Goal: Transaction & Acquisition: Purchase product/service

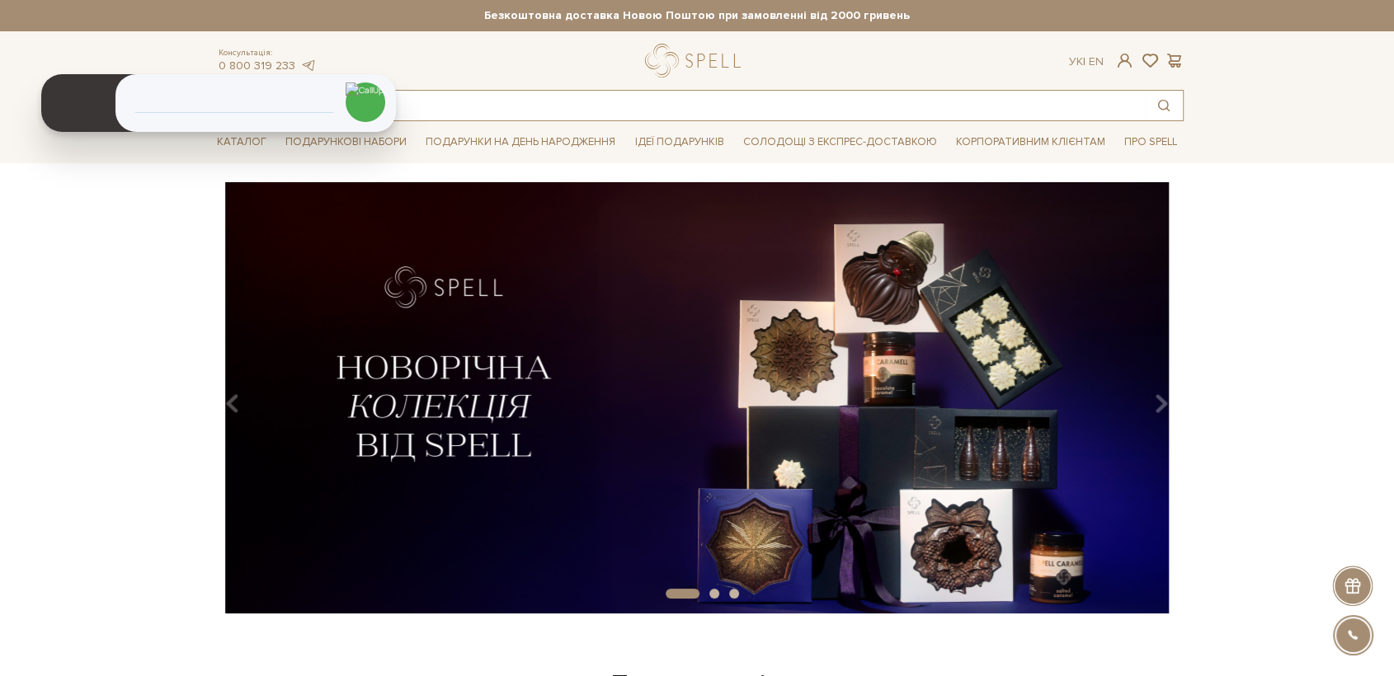
click at [583, 104] on input "text" at bounding box center [678, 106] width 934 height 30
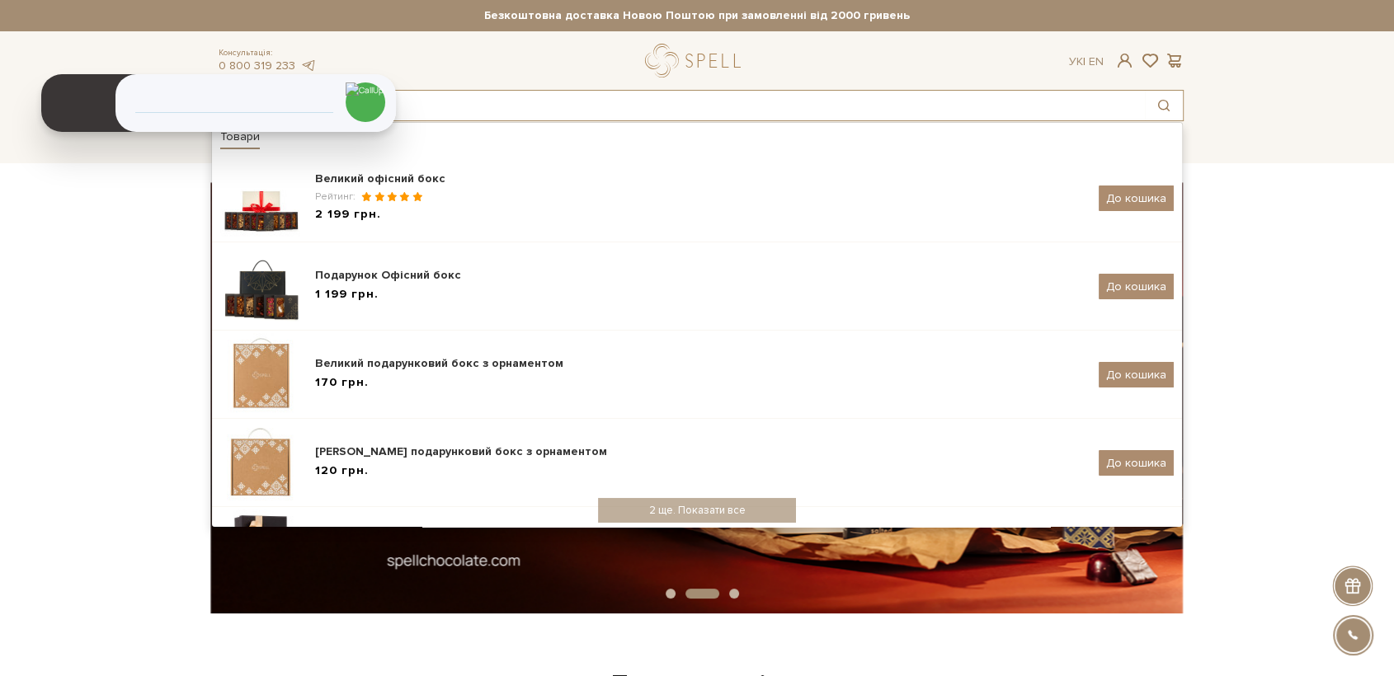
type input "бокс"
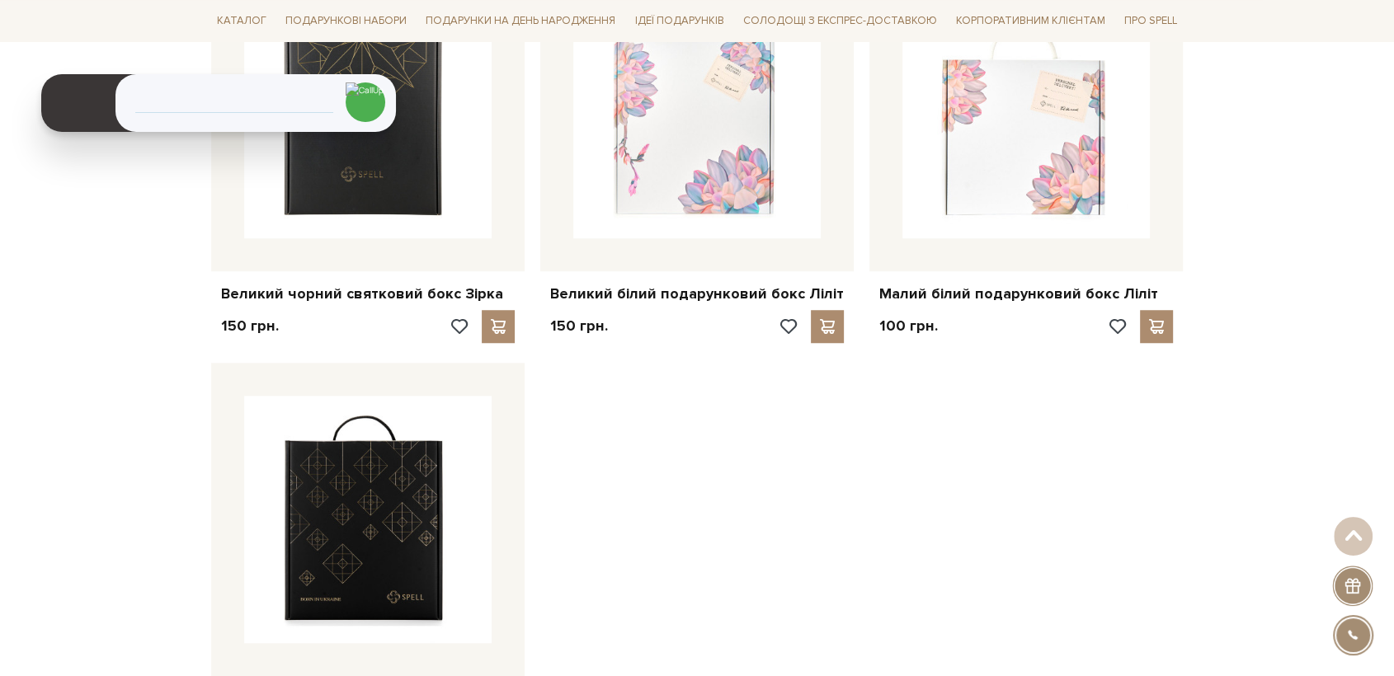
scroll to position [1283, 0]
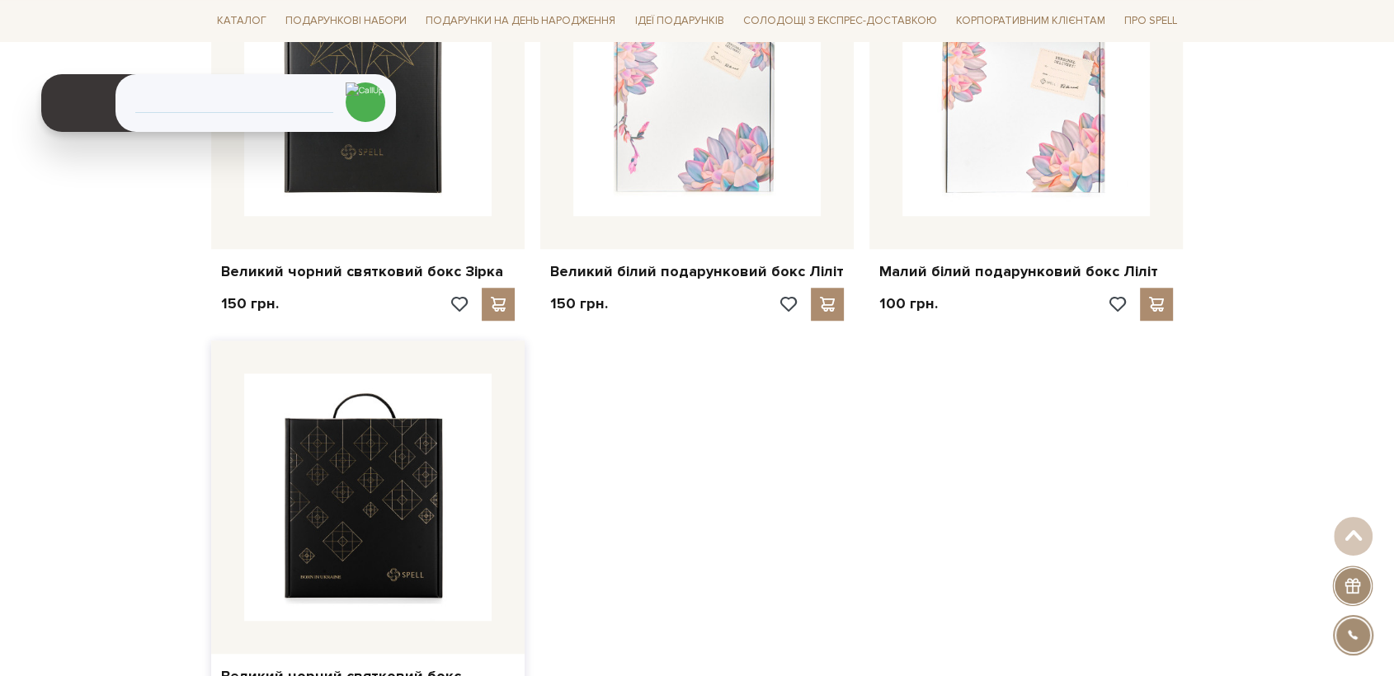
click at [356, 497] on img at bounding box center [367, 497] width 247 height 247
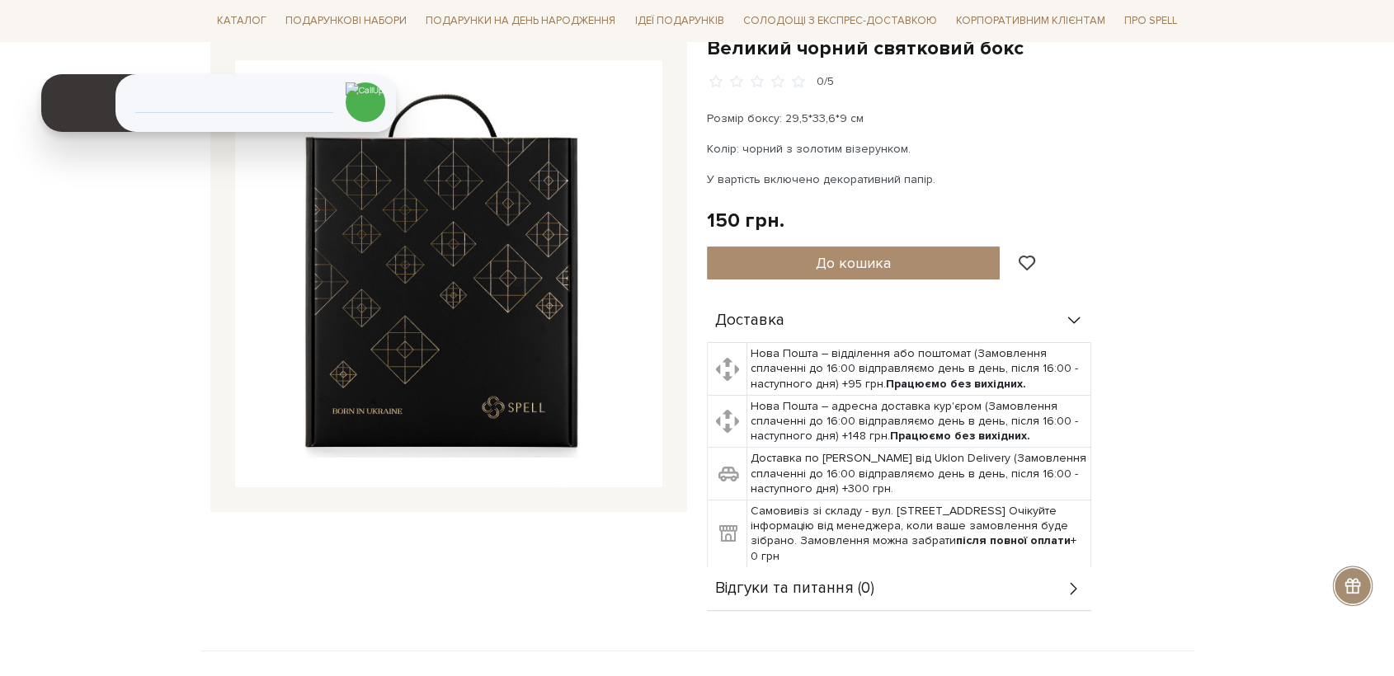
scroll to position [183, 0]
drag, startPoint x: 854, startPoint y: 116, endPoint x: 699, endPoint y: 120, distance: 154.3
click at [699, 120] on div "Великий чорний святковий бокс 0/5 Розмір боксу: 29,5*33,6*9 см Колір: чорний з …" at bounding box center [945, 323] width 497 height 577
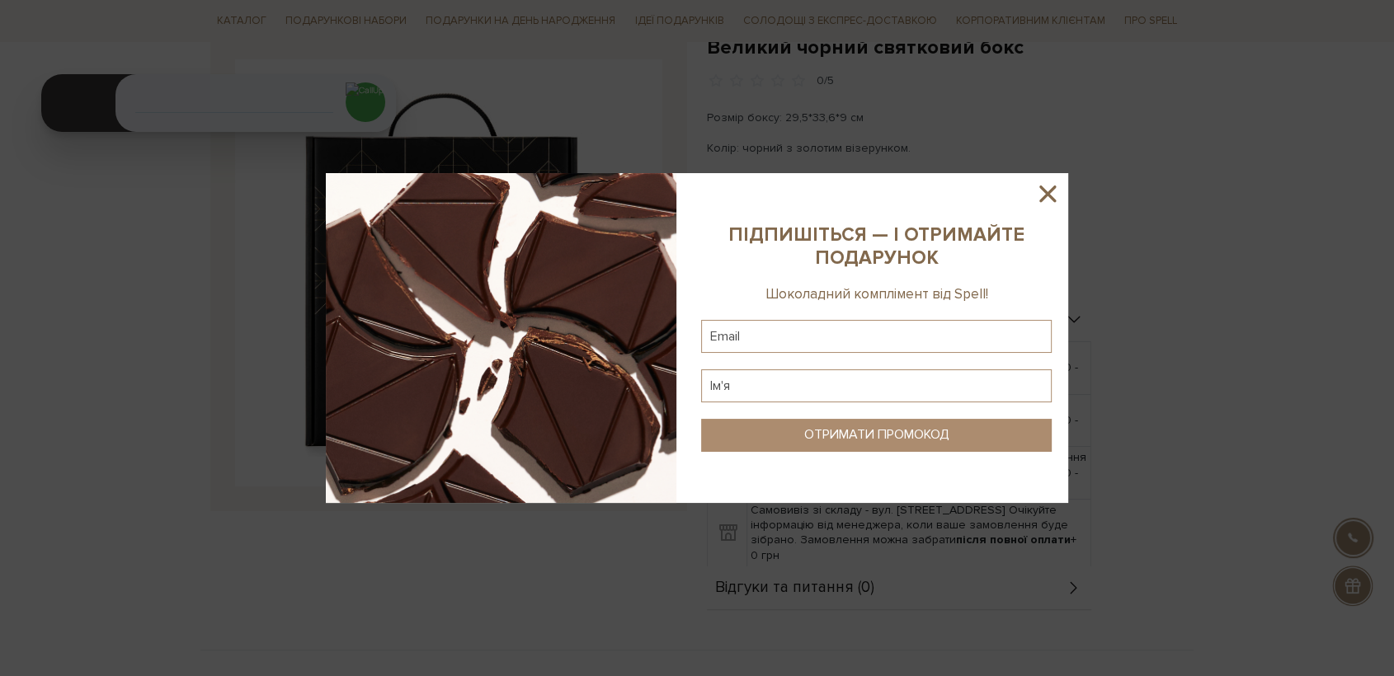
click at [1043, 199] on icon at bounding box center [1047, 194] width 16 height 16
